Goal: Task Accomplishment & Management: Complete application form

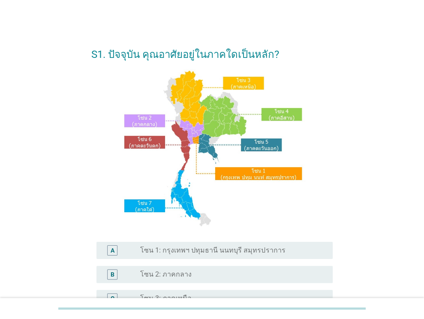
scroll to position [86, 0]
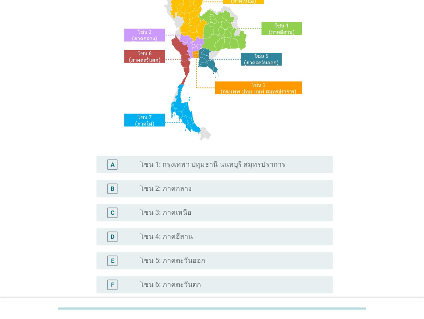
click at [213, 188] on div "radio_button_unchecked โซน 2: ภาคกลาง" at bounding box center [229, 188] width 179 height 9
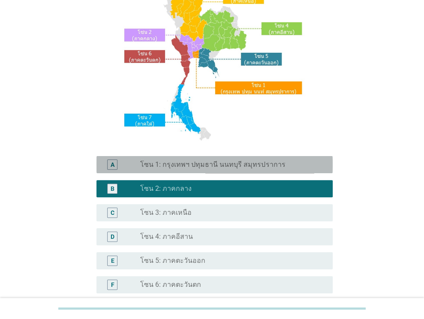
click at [213, 159] on div "A radio_button_unchecked โซน 1: กรุงเทพฯ ปทุมธานี นนทบุรี สมุทรปราการ" at bounding box center [214, 164] width 236 height 17
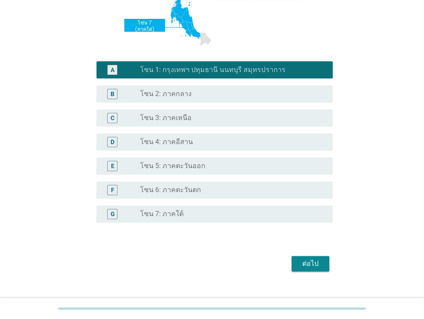
scroll to position [194, 0]
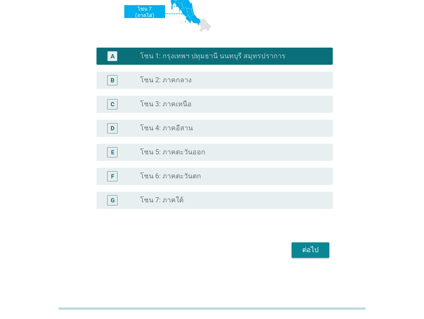
click at [301, 252] on div "ต่อไป" at bounding box center [310, 250] width 24 height 10
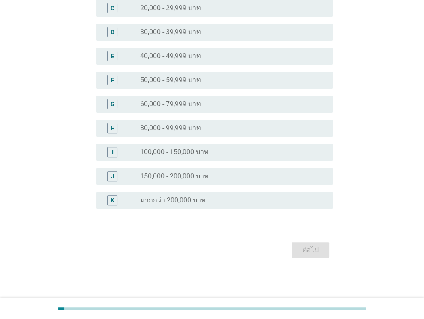
scroll to position [0, 0]
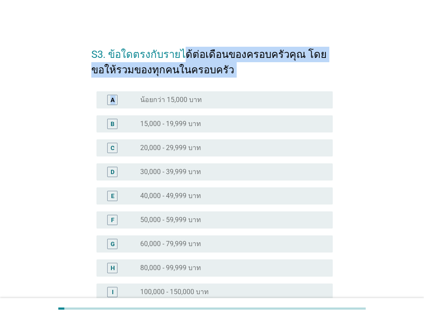
drag, startPoint x: 178, startPoint y: 57, endPoint x: 275, endPoint y: 81, distance: 99.9
click at [275, 81] on form "S3. ข้อใดตรงกับรายได้ต่อเดือนของครอบครัวคุณ โดยขอให้รวมของทุกคนในครอบครัว A rad…" at bounding box center [211, 219] width 241 height 362
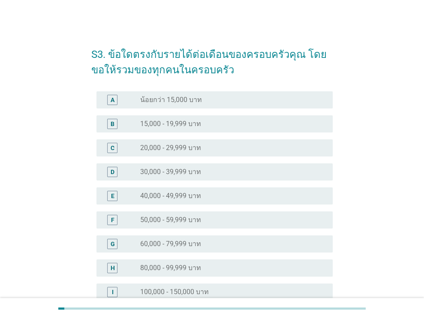
click at [264, 242] on div "radio_button_unchecked 60,000 - 79,999 บาท" at bounding box center [229, 244] width 179 height 9
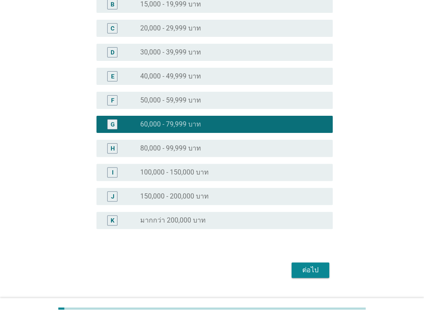
scroll to position [140, 0]
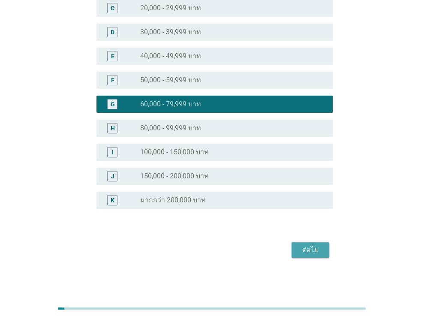
click at [306, 249] on div "ต่อไป" at bounding box center [310, 250] width 24 height 10
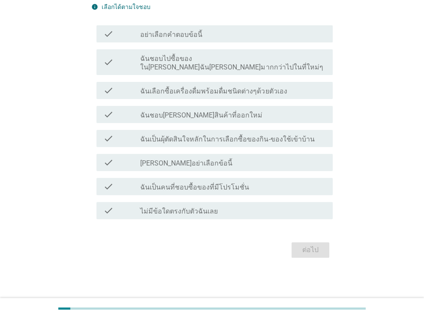
scroll to position [0, 0]
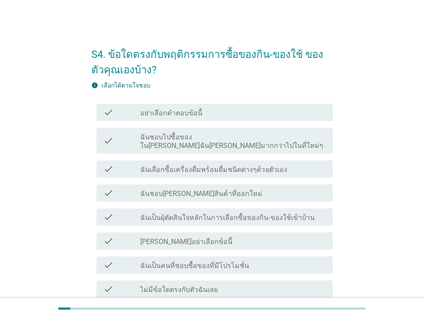
click at [221, 165] on label "ฉันเลือกซื้อเครื่องดื่มพร้อมดื่มชนิดต่างๆด้วยตัวเอง" at bounding box center [213, 169] width 147 height 9
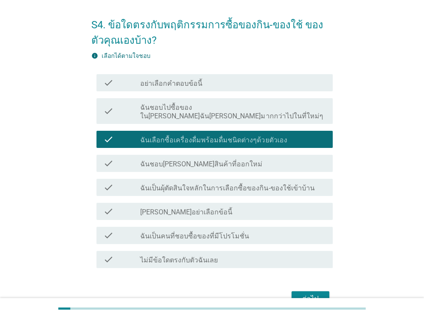
scroll to position [43, 0]
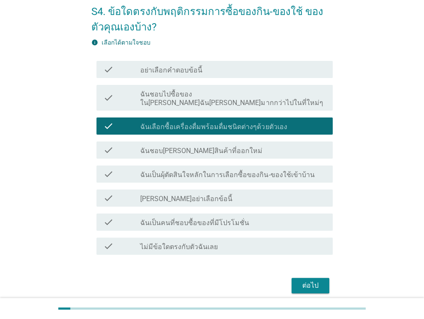
click at [318, 288] on div "S4. ข้อใดตรงกับพฤติกรรมการซื้อของกิน-ของใช้ ของตัวคุณเองบ้าง? info เลือกได้ตามใ…" at bounding box center [211, 145] width 255 height 314
click at [312, 283] on button "ต่อไป" at bounding box center [311, 285] width 38 height 15
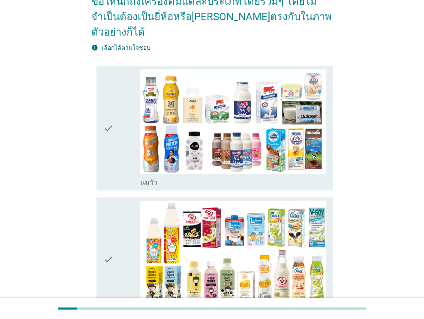
scroll to position [172, 0]
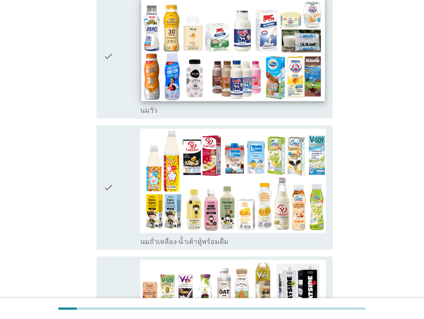
click at [233, 81] on img at bounding box center [233, 49] width 184 height 103
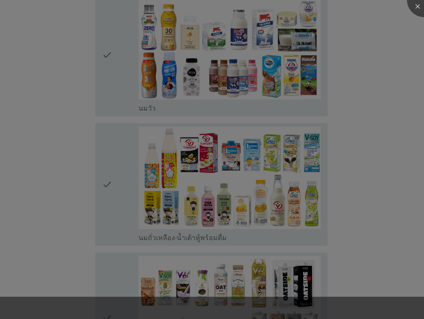
click at [220, 164] on div at bounding box center [212, 159] width 424 height 319
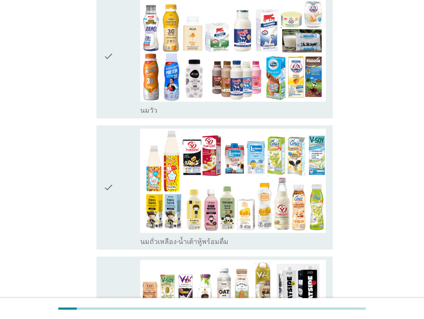
click at [102, 42] on div "check check_box_outline_blank [PERSON_NAME]" at bounding box center [214, 56] width 236 height 124
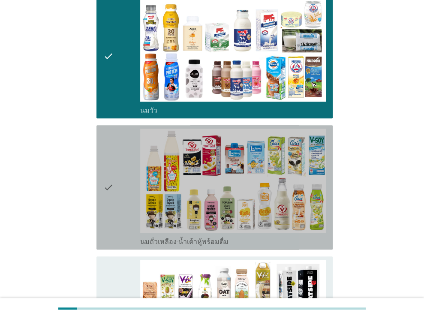
click at [115, 168] on div "check" at bounding box center [121, 187] width 37 height 117
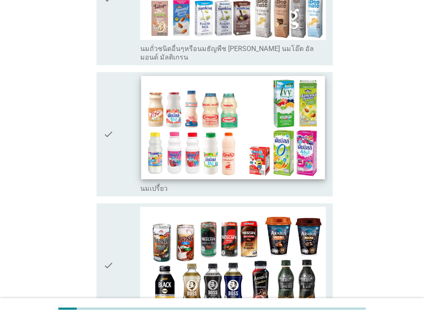
scroll to position [557, 0]
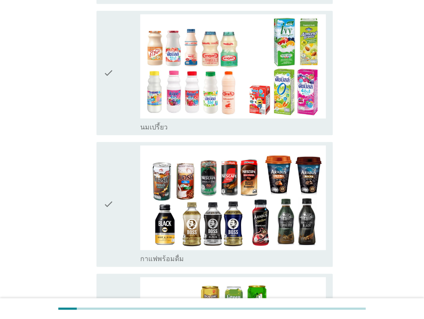
click at [96, 166] on div "check check_box_outline_blank กาแฟพร้อมดื่ม" at bounding box center [214, 204] width 236 height 124
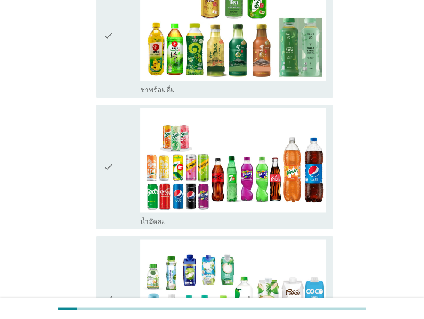
click at [99, 149] on div "check check_box_outline_blank น้ำอัดลม" at bounding box center [214, 167] width 236 height 124
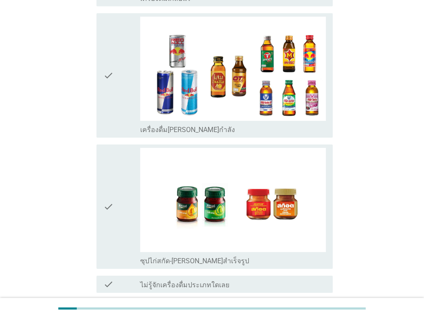
scroll to position [1784, 0]
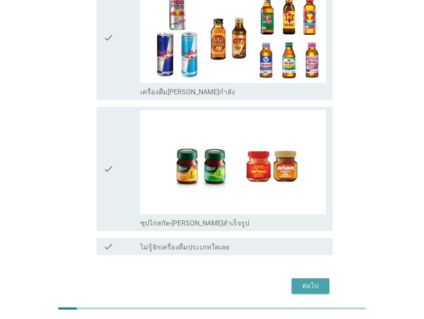
click at [319, 278] on button "ต่อไป" at bounding box center [311, 285] width 38 height 15
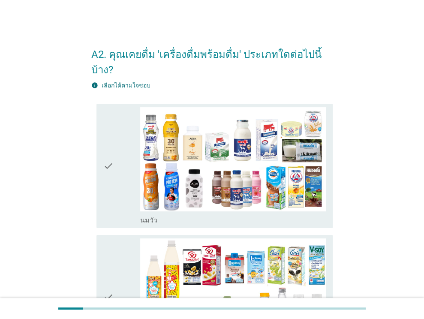
click at [126, 257] on div "check" at bounding box center [121, 296] width 37 height 117
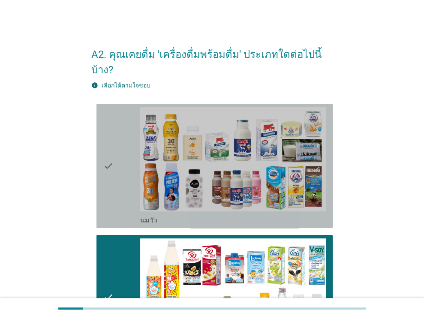
click at [113, 168] on div "check" at bounding box center [121, 165] width 37 height 117
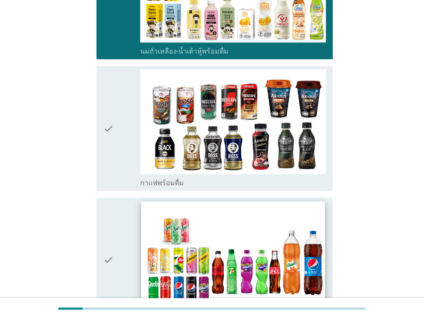
scroll to position [411, 0]
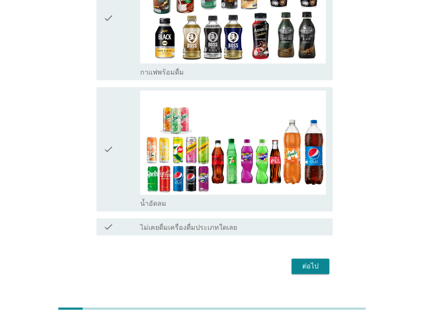
click at [297, 259] on button "ต่อไป" at bounding box center [311, 266] width 38 height 15
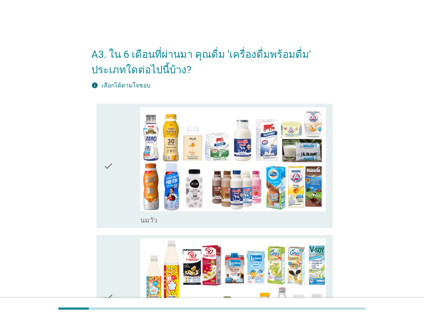
click at [116, 169] on div "check" at bounding box center [121, 165] width 37 height 117
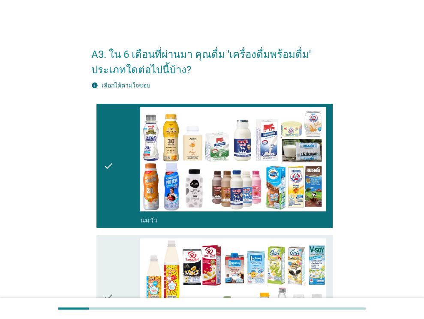
click at [119, 244] on div "check" at bounding box center [121, 296] width 37 height 117
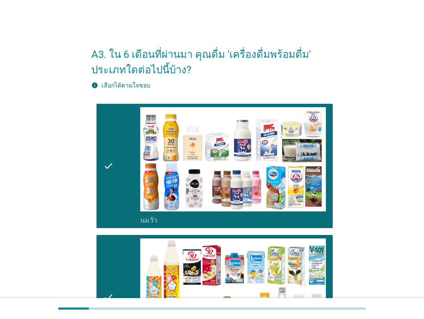
click at [117, 183] on div "check" at bounding box center [121, 165] width 37 height 117
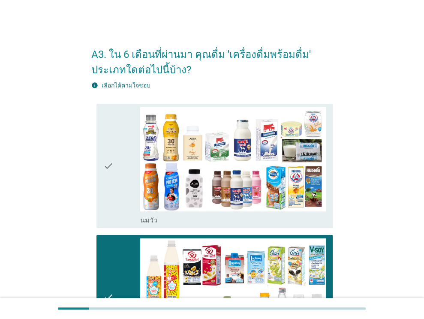
click at [117, 183] on div "check" at bounding box center [121, 165] width 37 height 117
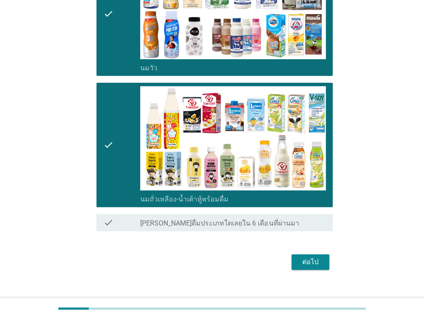
scroll to position [164, 0]
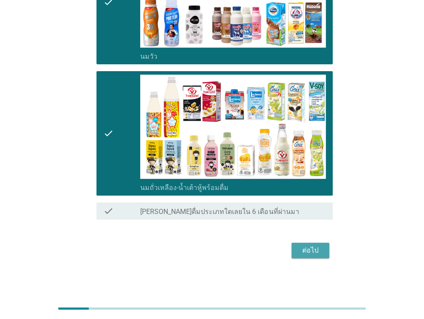
click at [309, 251] on div "ต่อไป" at bounding box center [310, 250] width 24 height 10
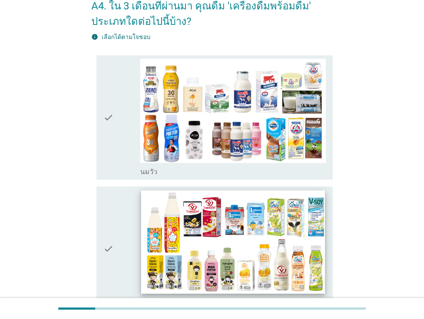
scroll to position [86, 0]
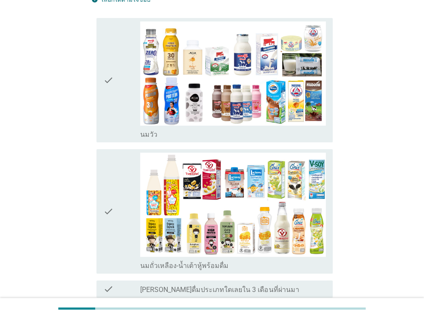
click at [119, 170] on div "check" at bounding box center [121, 211] width 37 height 117
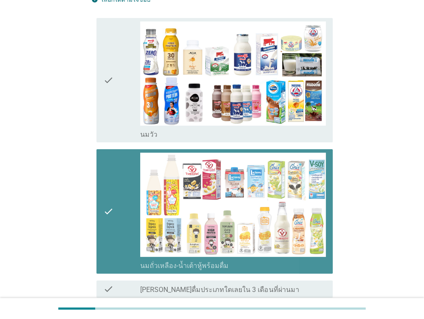
click at [117, 91] on div "check" at bounding box center [121, 79] width 37 height 117
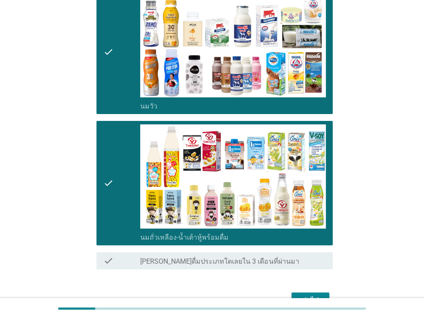
scroll to position [164, 0]
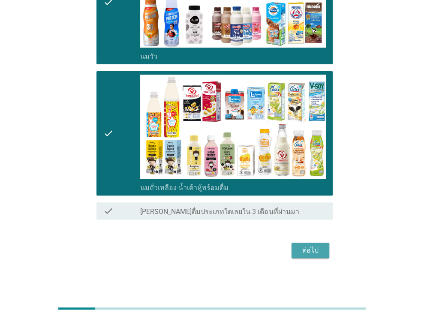
click at [297, 251] on button "ต่อไป" at bounding box center [311, 250] width 38 height 15
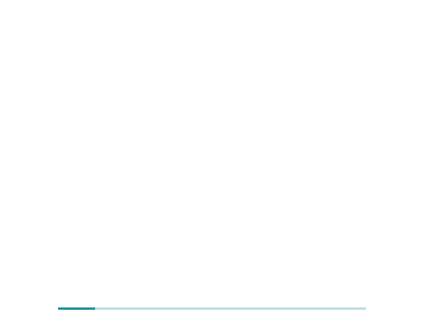
scroll to position [0, 0]
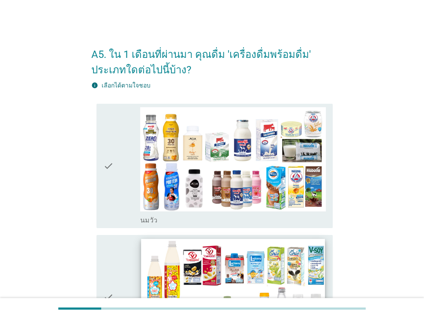
click at [146, 243] on img at bounding box center [233, 290] width 184 height 103
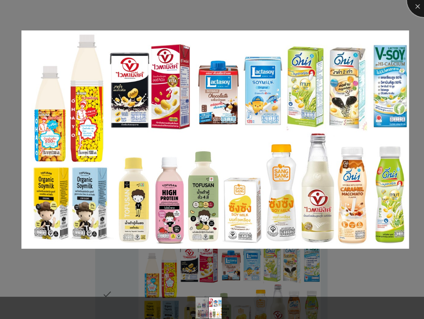
click at [414, 11] on div at bounding box center [424, 0] width 34 height 34
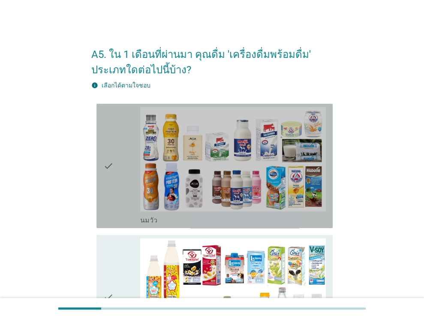
click at [111, 128] on icon "check" at bounding box center [108, 165] width 10 height 117
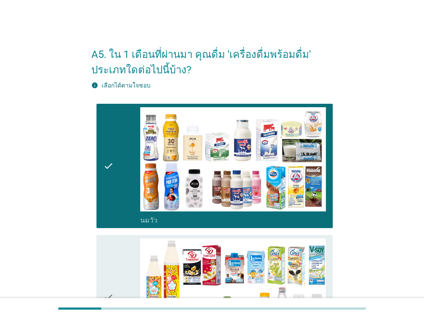
click at [123, 244] on div "check" at bounding box center [121, 296] width 37 height 117
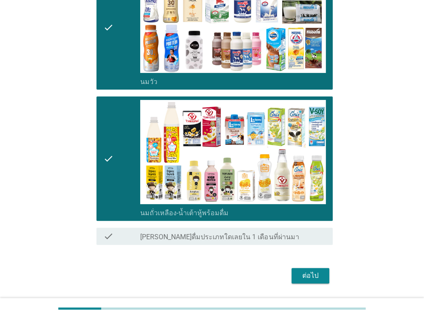
scroll to position [164, 0]
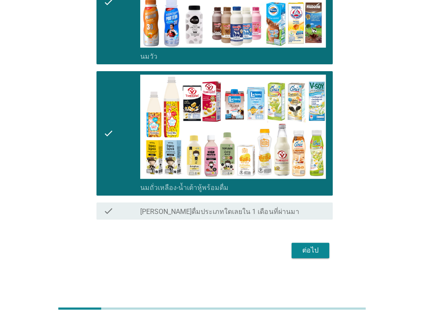
click at [317, 253] on div "ต่อไป" at bounding box center [310, 250] width 24 height 10
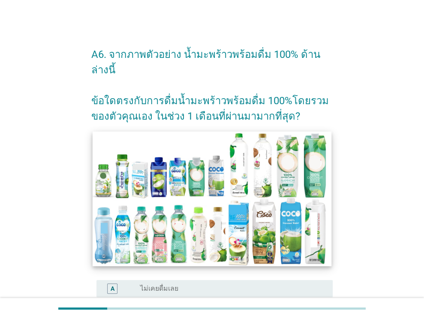
scroll to position [43, 0]
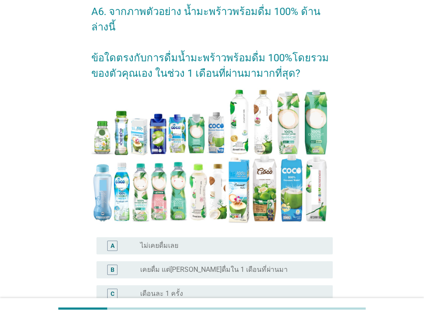
click at [273, 234] on div "A radio_button_unchecked ไม่เคยดื่มเลย" at bounding box center [211, 246] width 241 height 24
click at [273, 241] on div "radio_button_unchecked ไม่เคยดื่มเลย" at bounding box center [229, 245] width 179 height 9
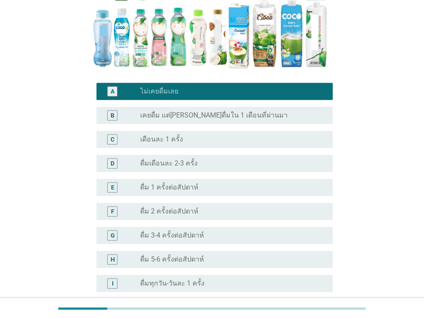
scroll to position [289, 0]
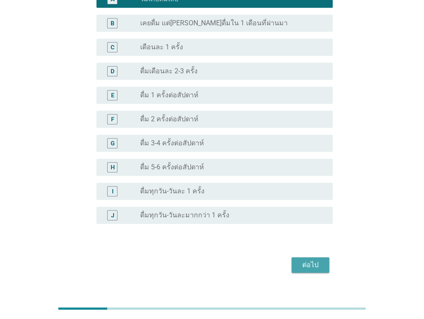
click at [325, 257] on button "ต่อไป" at bounding box center [311, 264] width 38 height 15
